Goal: Transaction & Acquisition: Book appointment/travel/reservation

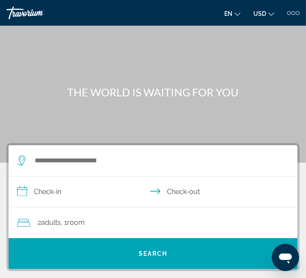
click at [297, 12] on div at bounding box center [298, 13] width 4 height 4
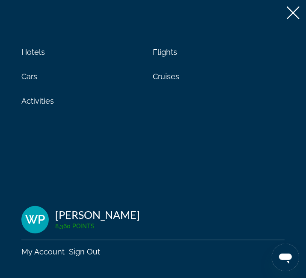
click at [47, 252] on link "My Account" at bounding box center [42, 251] width 43 height 9
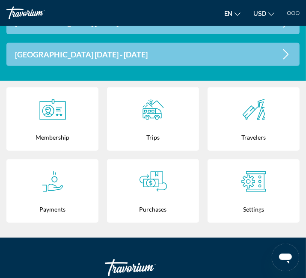
scroll to position [285, 0]
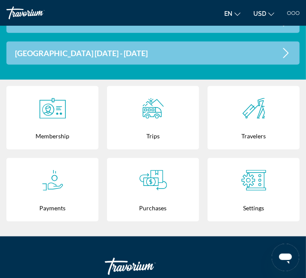
click at [157, 194] on div "Purchases" at bounding box center [152, 207] width 83 height 27
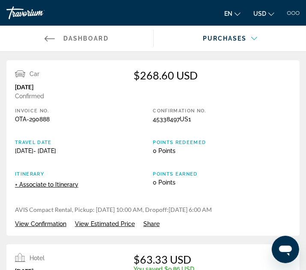
click at [97, 224] on span "View Estimated Price" at bounding box center [105, 224] width 60 height 7
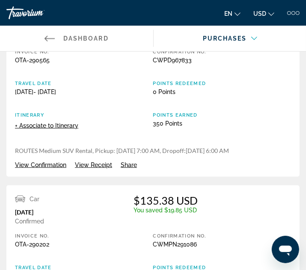
scroll to position [475, 0]
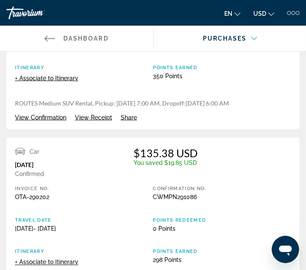
click at [55, 119] on span "View Confirmation" at bounding box center [40, 117] width 51 height 7
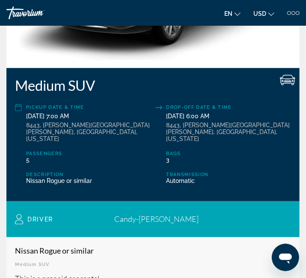
scroll to position [285, 0]
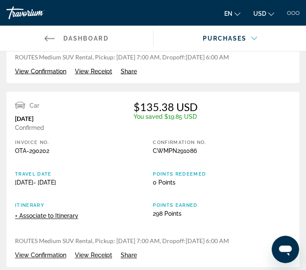
scroll to position [570, 0]
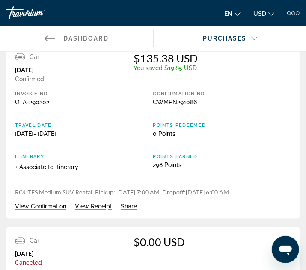
click at [48, 206] on span "View Confirmation" at bounding box center [40, 207] width 51 height 7
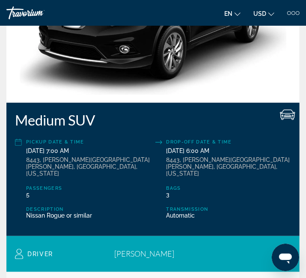
scroll to position [238, 0]
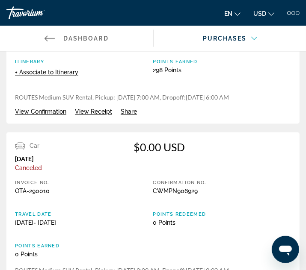
scroll to position [713, 0]
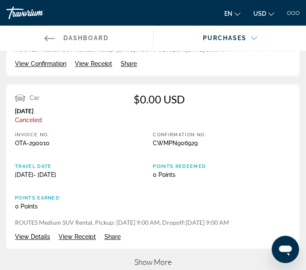
click at [37, 239] on span "View Details" at bounding box center [32, 237] width 35 height 7
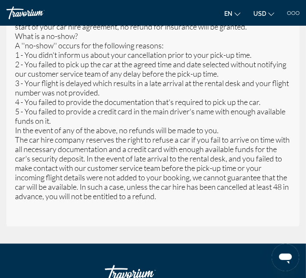
scroll to position [2900, 0]
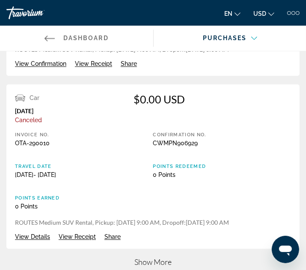
scroll to position [760, 0]
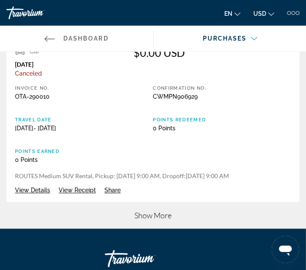
click at [78, 191] on span "View Receipt" at bounding box center [77, 190] width 37 height 7
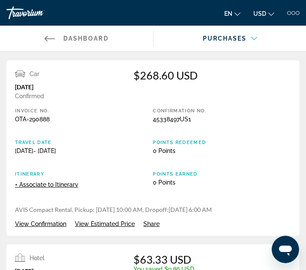
click at [293, 15] on div "en English Español Français Italiano Português русский USD USD ($) MXN (Mex$) C…" at bounding box center [228, 13] width 143 height 14
click at [295, 15] on div "en English Español Français Italiano Português русский USD USD ($) MXN (Mex$) C…" at bounding box center [228, 13] width 143 height 14
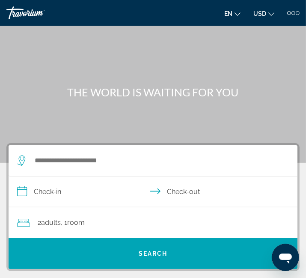
click at [290, 12] on div at bounding box center [289, 13] width 4 height 4
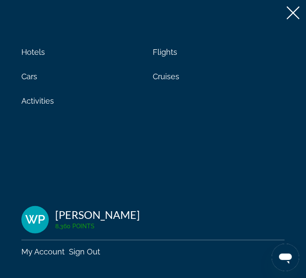
click at [39, 101] on span "Activities" at bounding box center [37, 100] width 33 height 9
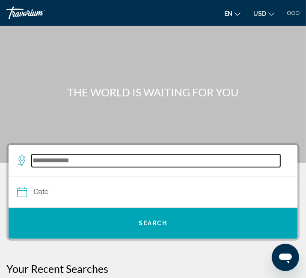
click at [80, 162] on input "Search destination" at bounding box center [156, 160] width 249 height 13
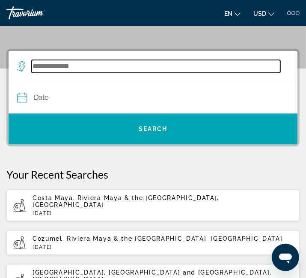
scroll to position [115, 0]
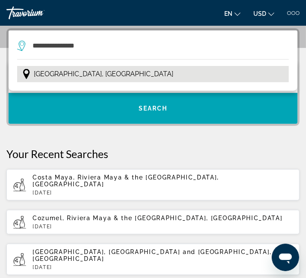
click at [89, 76] on span "[GEOGRAPHIC_DATA], [GEOGRAPHIC_DATA]" at bounding box center [104, 74] width 140 height 12
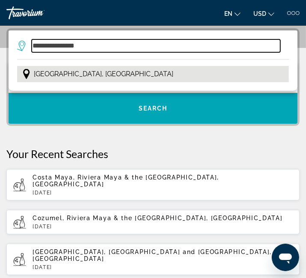
type input "**********"
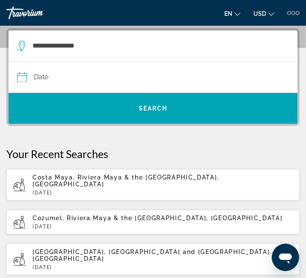
click at [92, 74] on input "Date" at bounding box center [85, 78] width 140 height 33
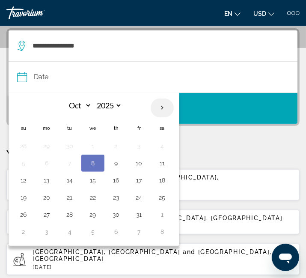
click at [165, 105] on th "Next month" at bounding box center [162, 107] width 23 height 19
select select "**"
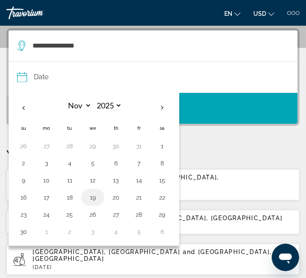
click at [92, 195] on button "19" at bounding box center [93, 197] width 14 height 12
type input "**********"
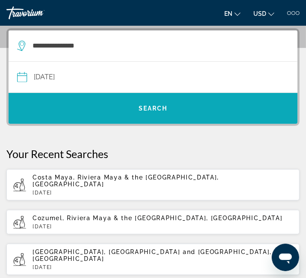
click at [136, 108] on span "Search" at bounding box center [153, 108] width 289 height 21
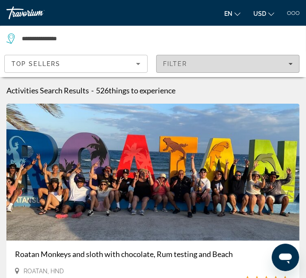
click at [208, 67] on div "Filter" at bounding box center [228, 63] width 130 height 7
